Goal: Task Accomplishment & Management: Use online tool/utility

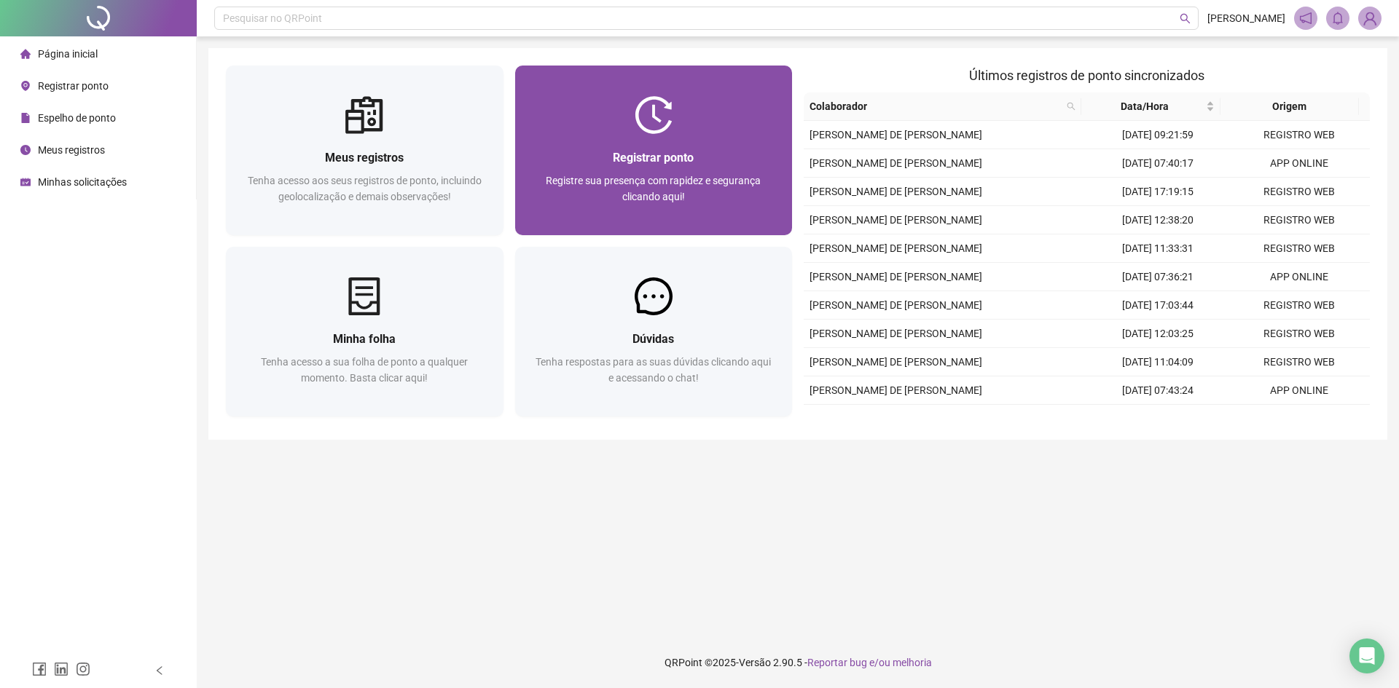
click at [654, 118] on img at bounding box center [653, 115] width 38 height 38
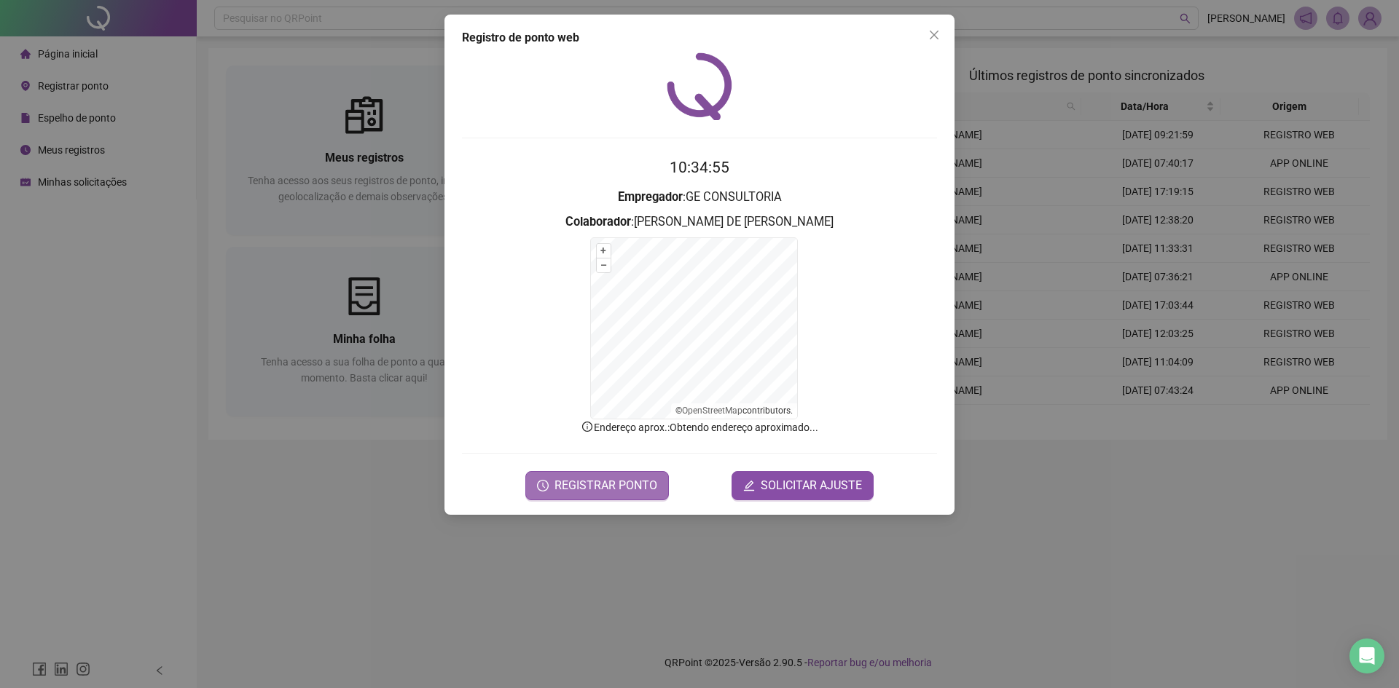
click at [592, 487] on span "REGISTRAR PONTO" at bounding box center [605, 485] width 103 height 17
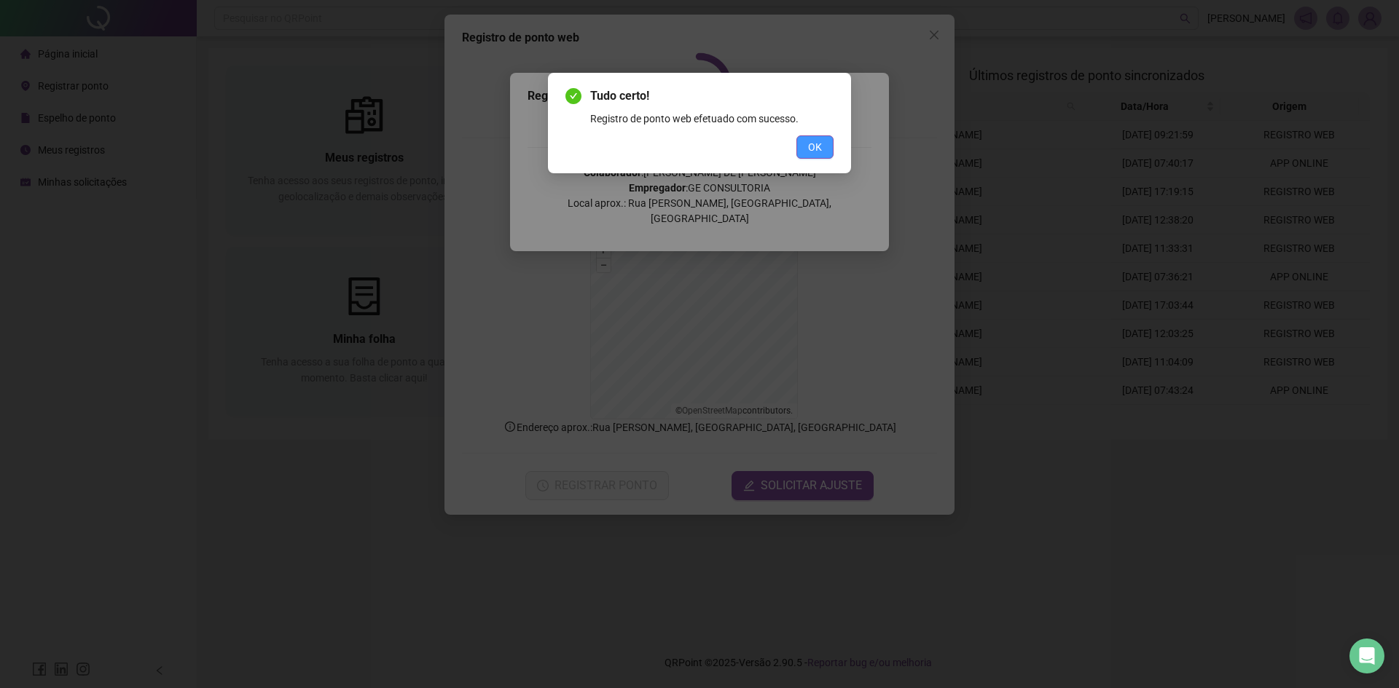
click at [817, 141] on span "OK" at bounding box center [815, 147] width 14 height 16
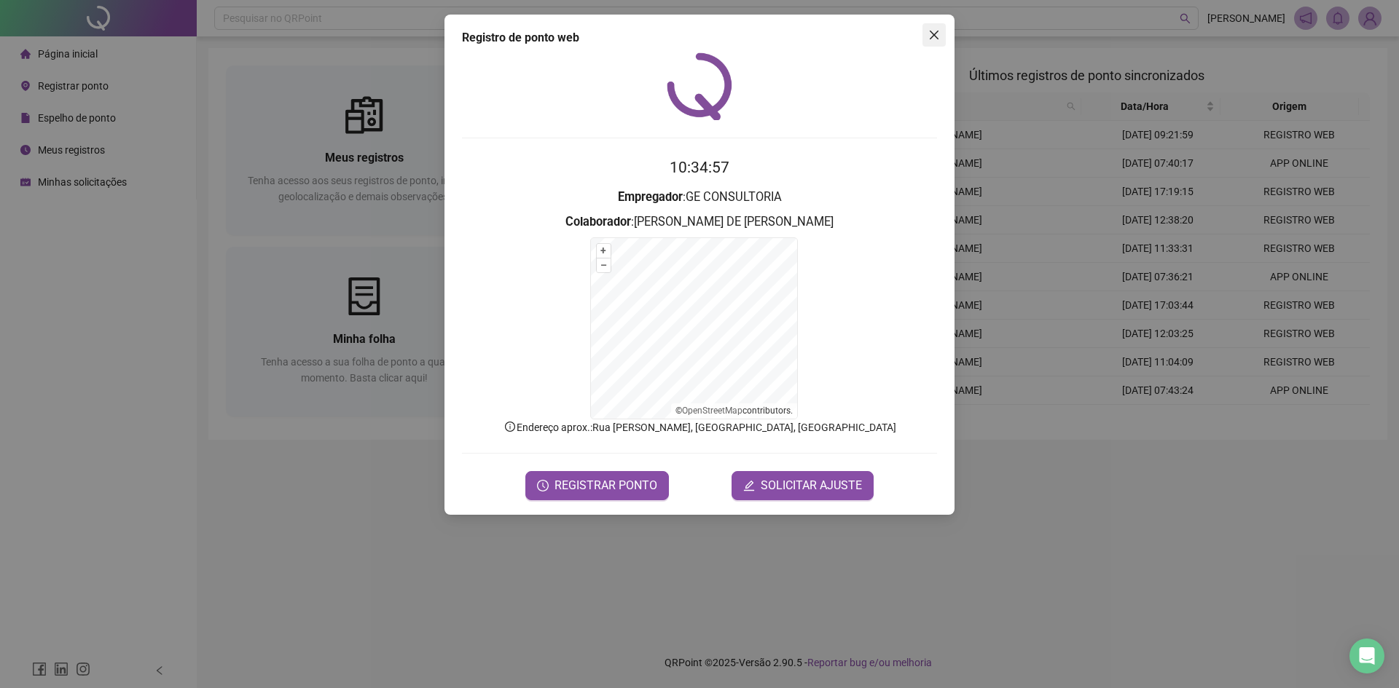
click at [932, 34] on icon "close" at bounding box center [934, 35] width 12 height 12
